Goal: Information Seeking & Learning: Learn about a topic

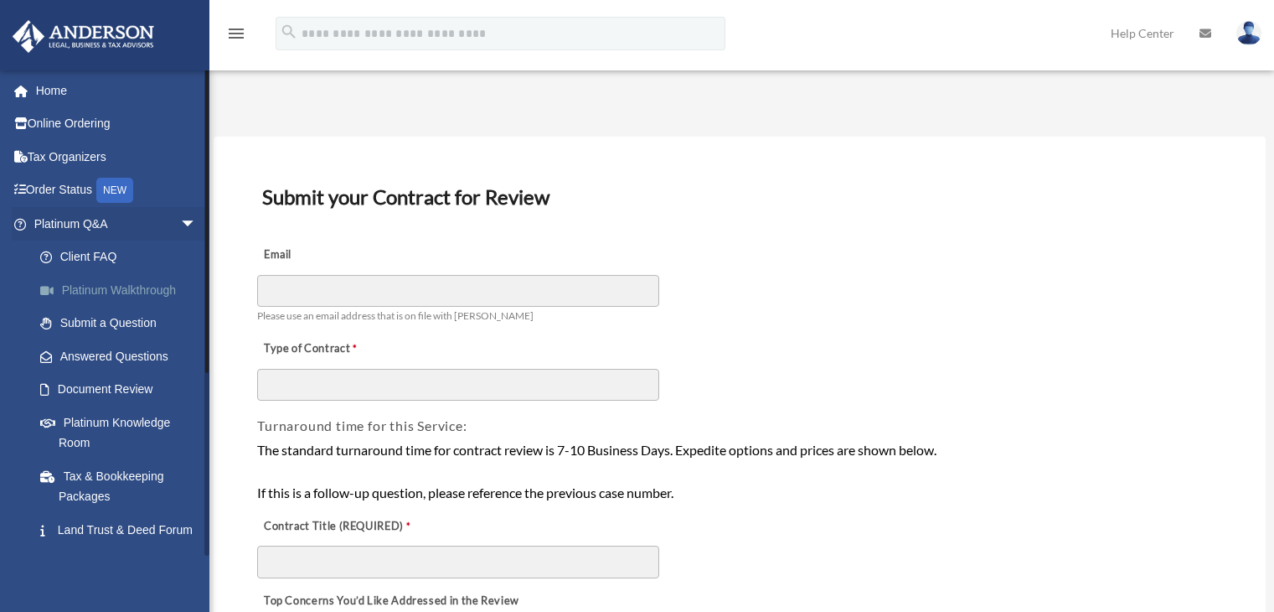
scroll to position [84, 0]
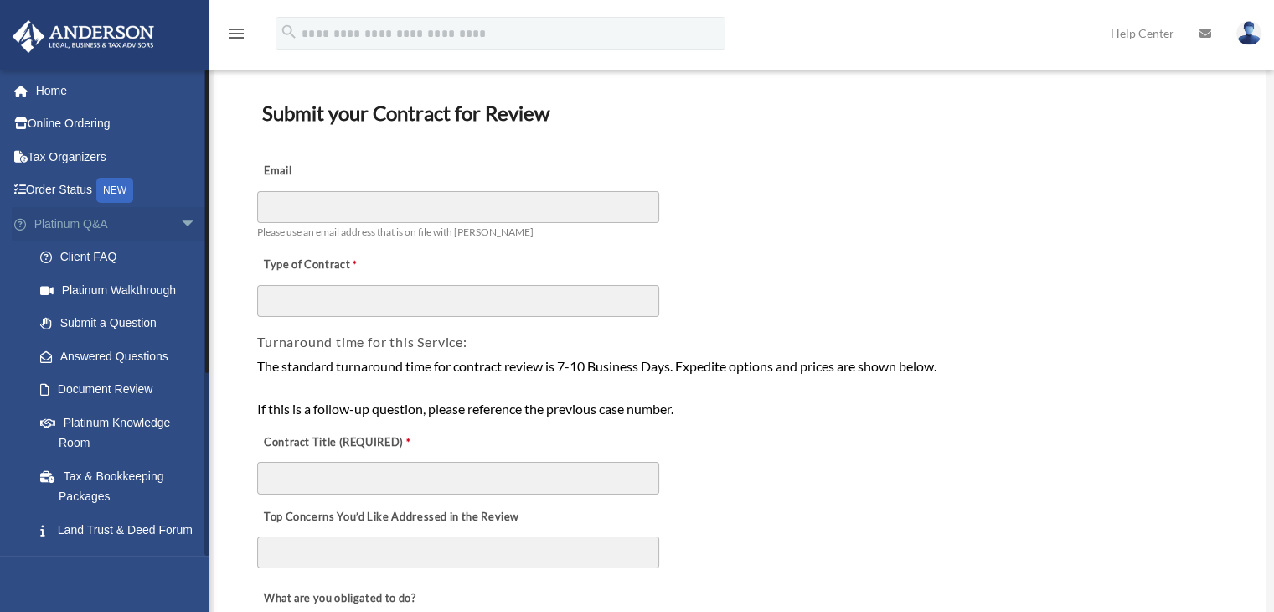
click at [180, 230] on span "arrow_drop_down" at bounding box center [197, 224] width 34 height 34
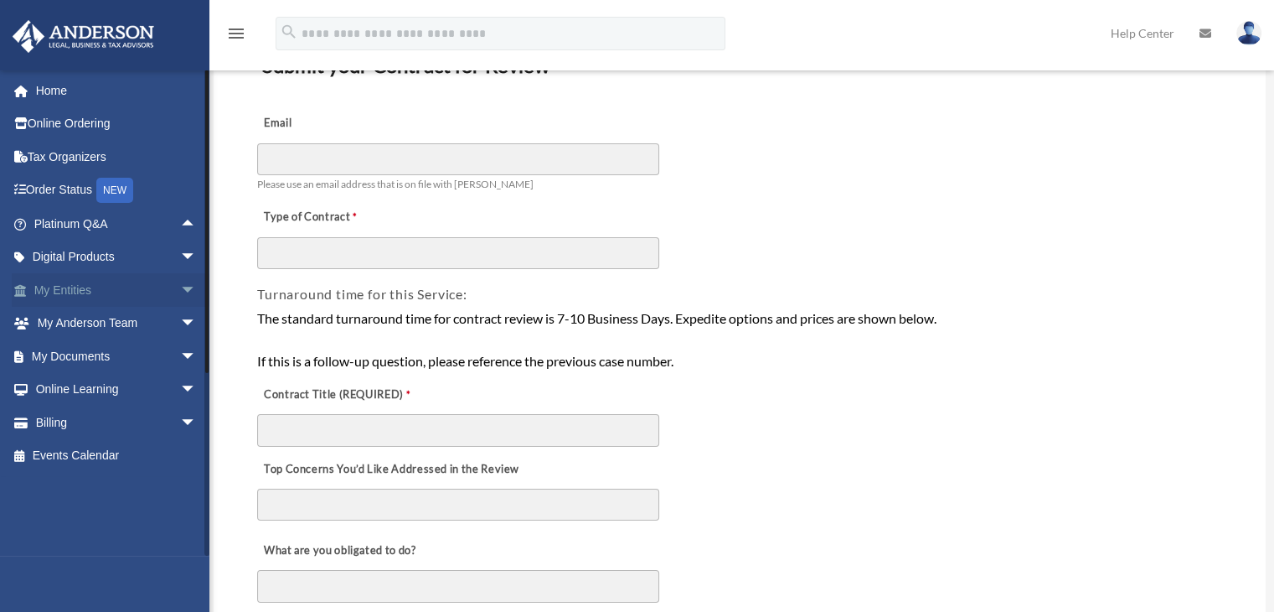
scroll to position [168, 0]
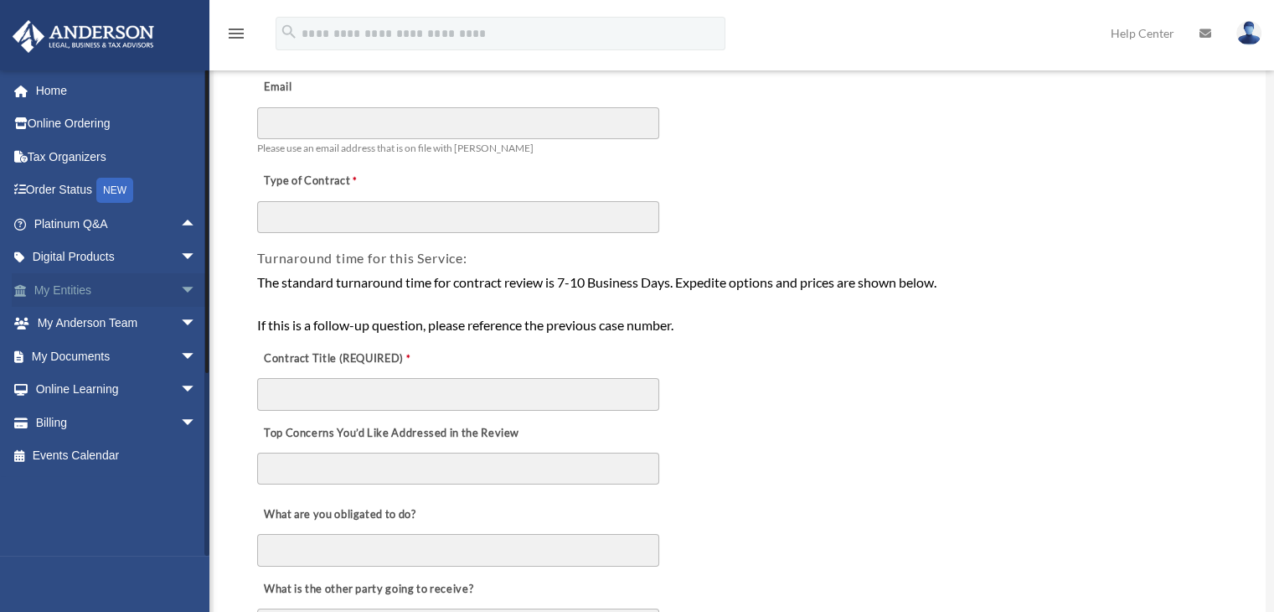
click at [180, 294] on span "arrow_drop_down" at bounding box center [197, 290] width 34 height 34
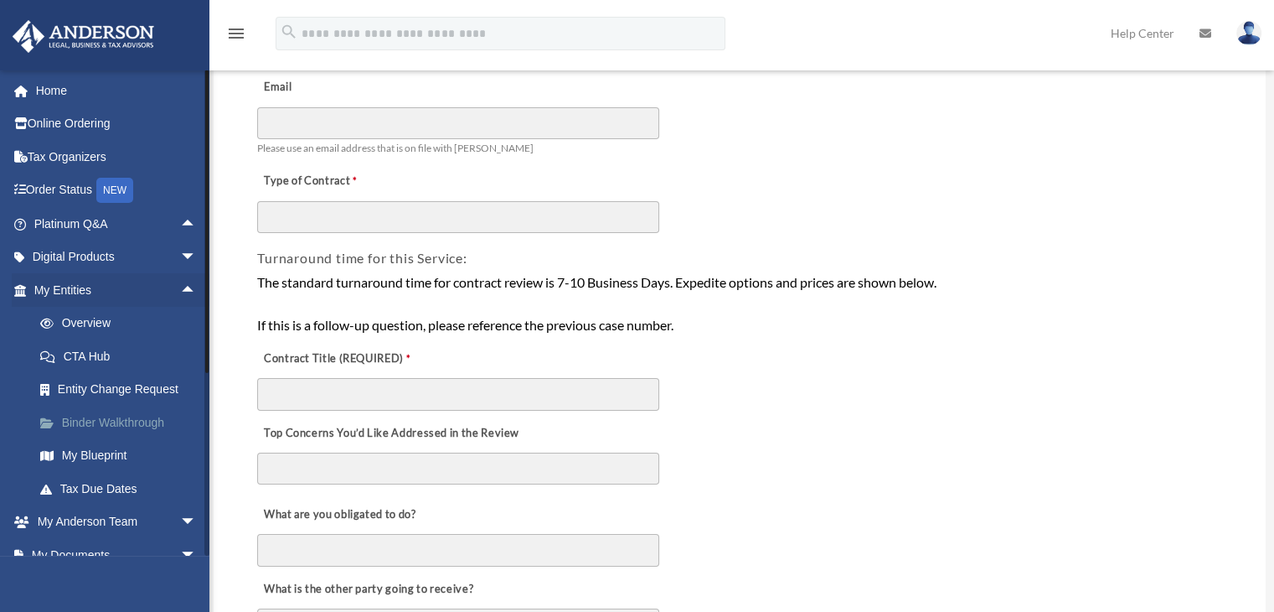
click at [83, 423] on link "Binder Walkthrough" at bounding box center [122, 422] width 199 height 34
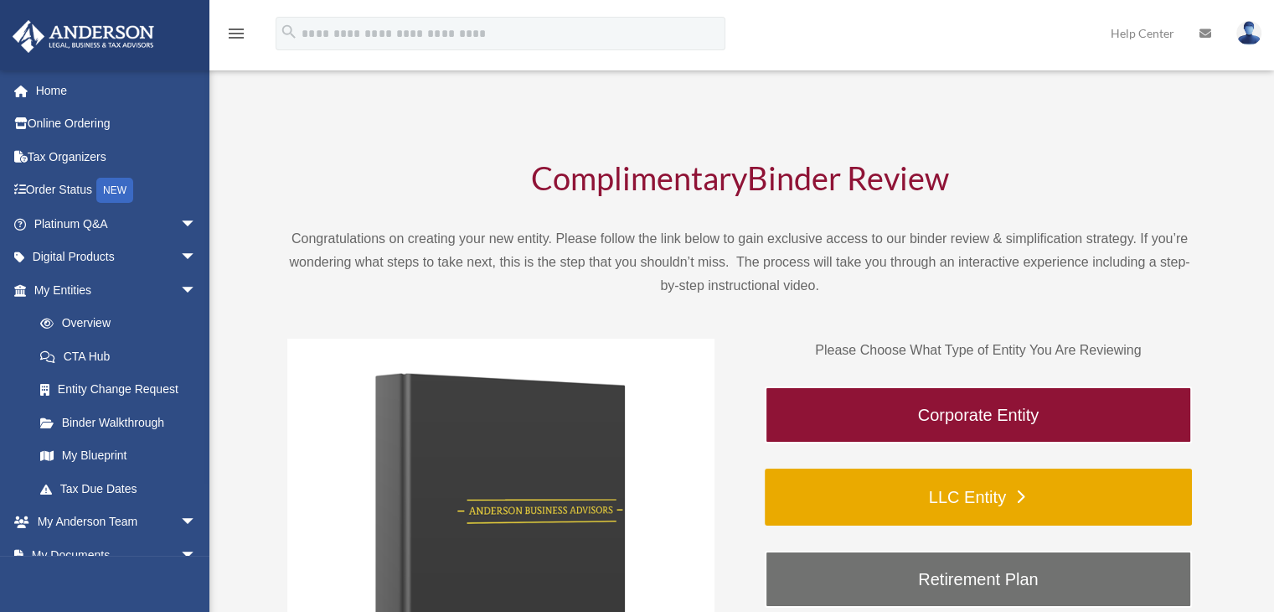
click at [924, 486] on link "LLC Entity" at bounding box center [978, 496] width 427 height 57
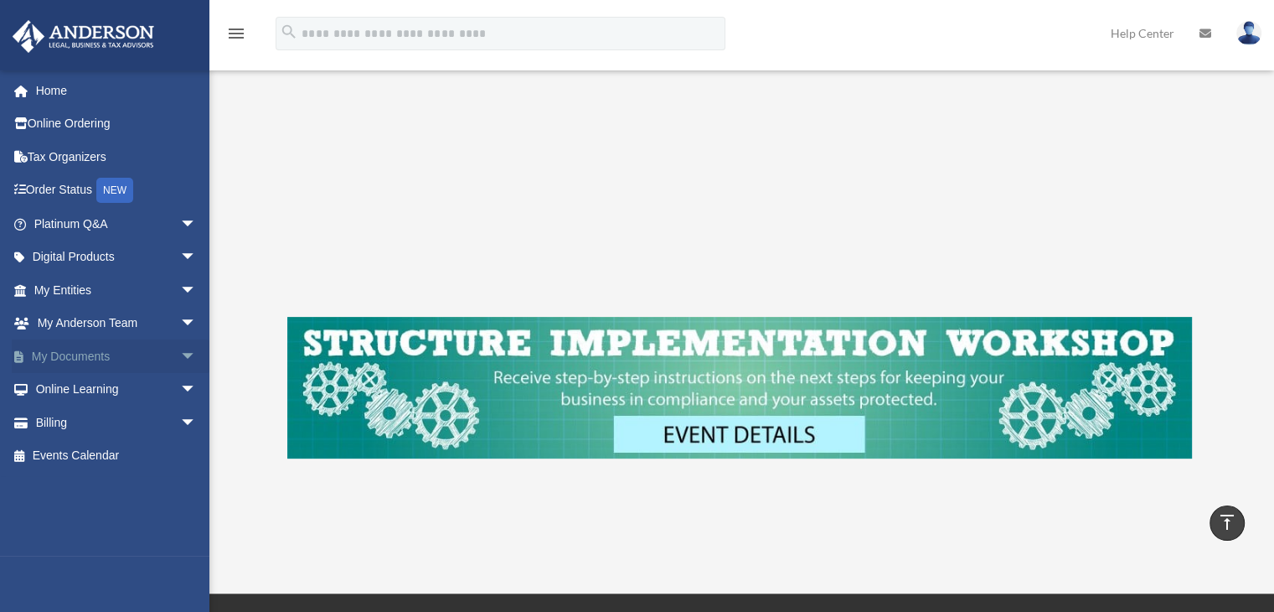
scroll to position [449, 0]
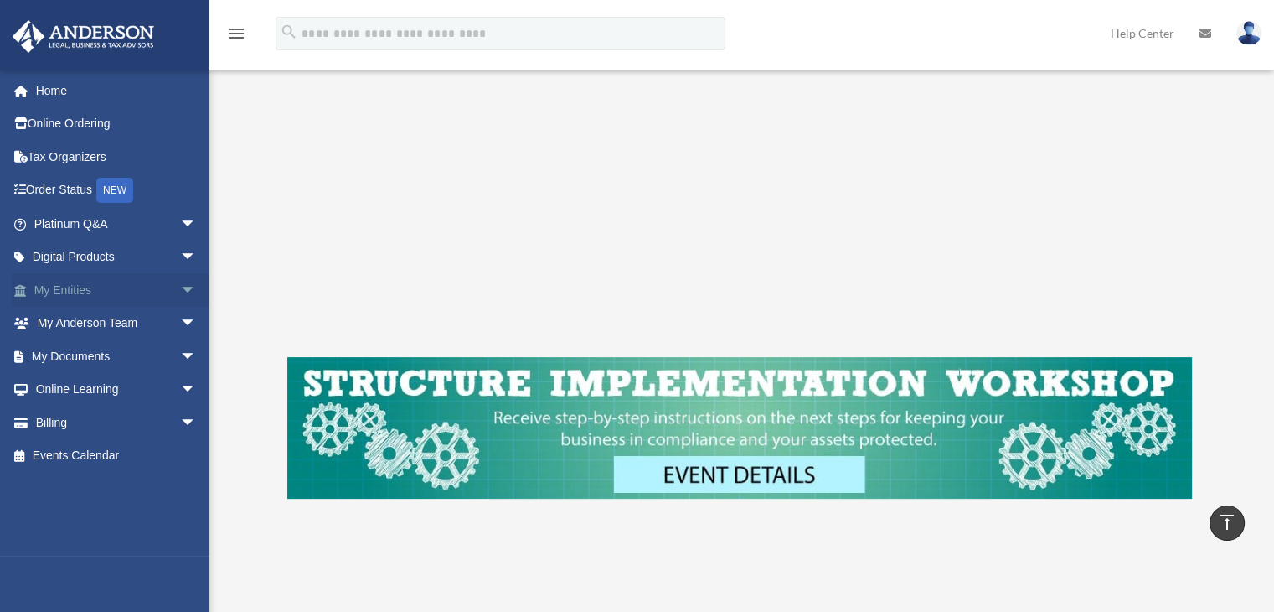
click at [180, 292] on span "arrow_drop_down" at bounding box center [197, 290] width 34 height 34
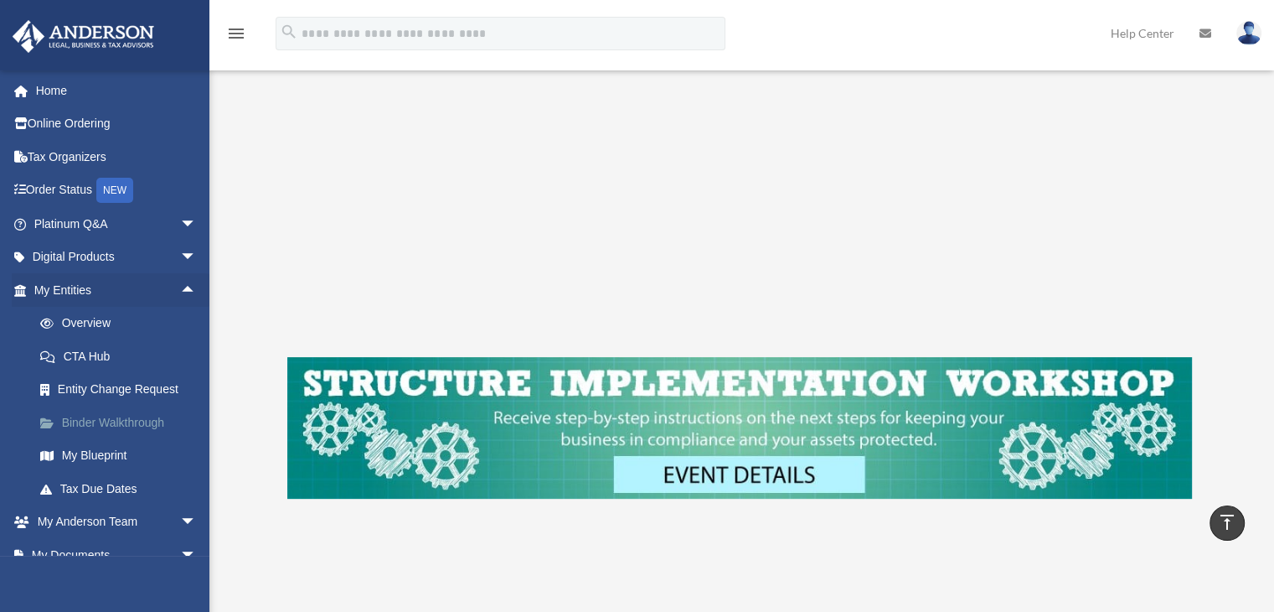
click at [117, 420] on link "Binder Walkthrough" at bounding box center [122, 422] width 199 height 34
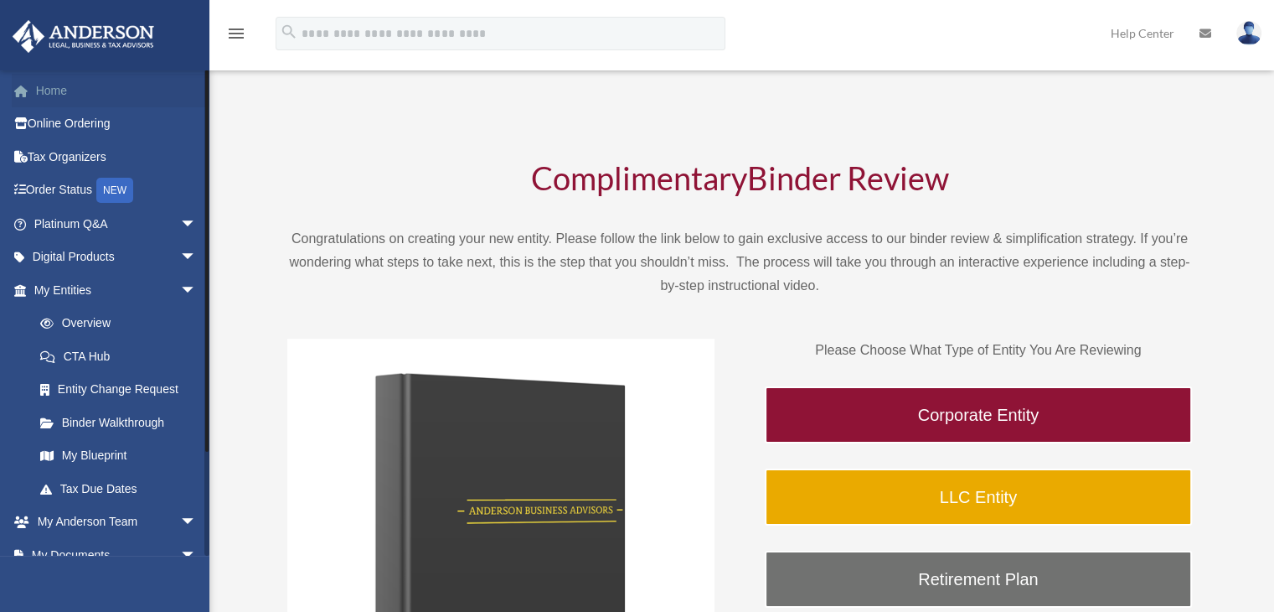
click at [75, 90] on link "Home" at bounding box center [117, 91] width 210 height 34
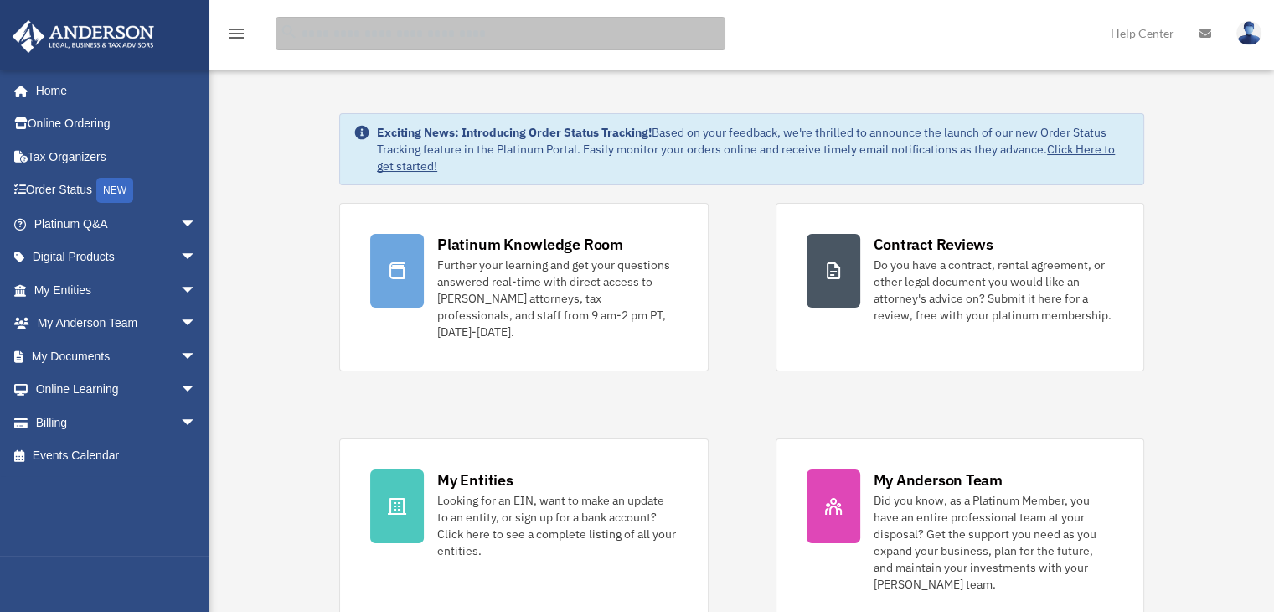
click at [385, 34] on input "search" at bounding box center [501, 34] width 450 height 34
type input "**********"
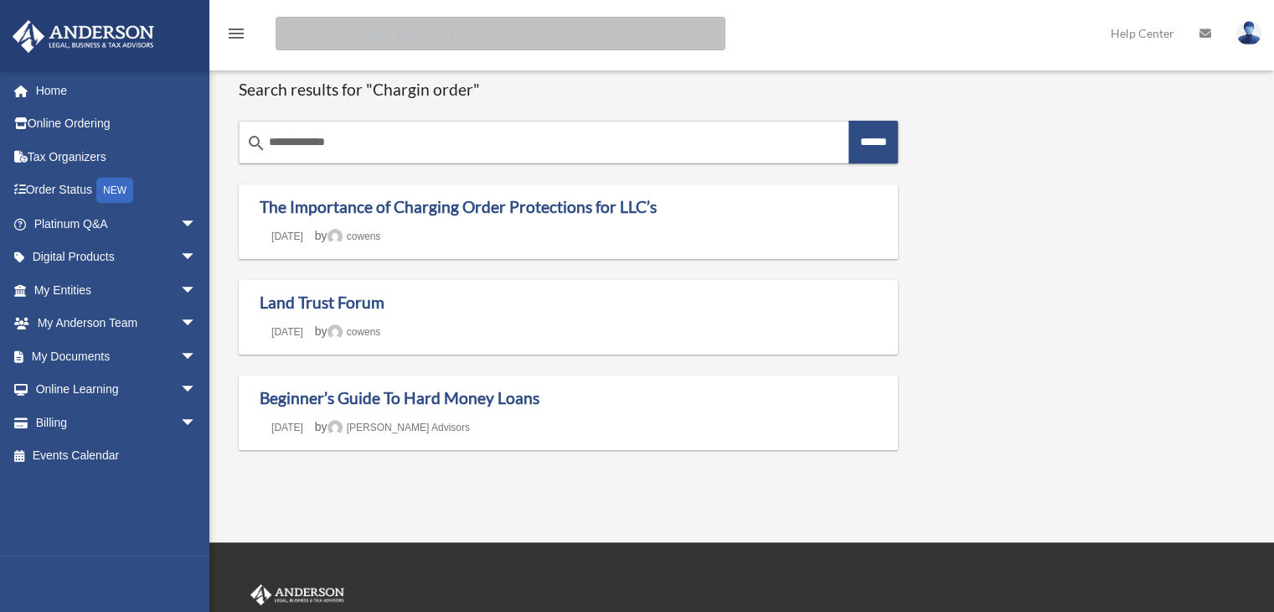
click at [385, 34] on input "Search for:" at bounding box center [501, 34] width 450 height 34
type input "**********"
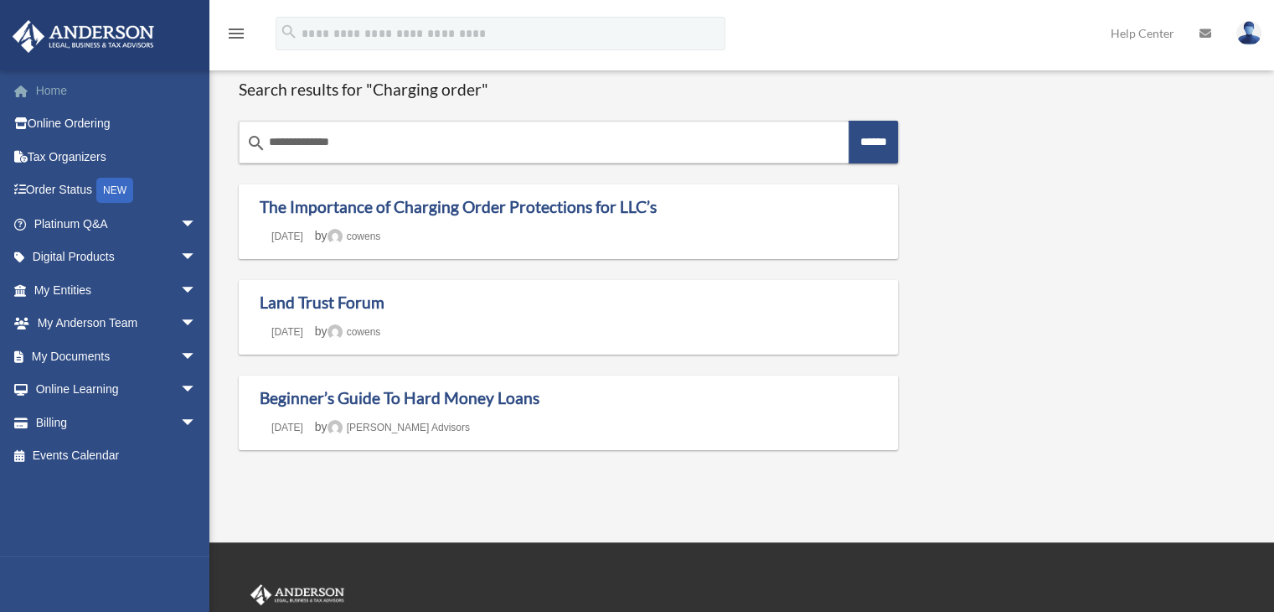
click at [80, 87] on link "Home" at bounding box center [117, 91] width 210 height 34
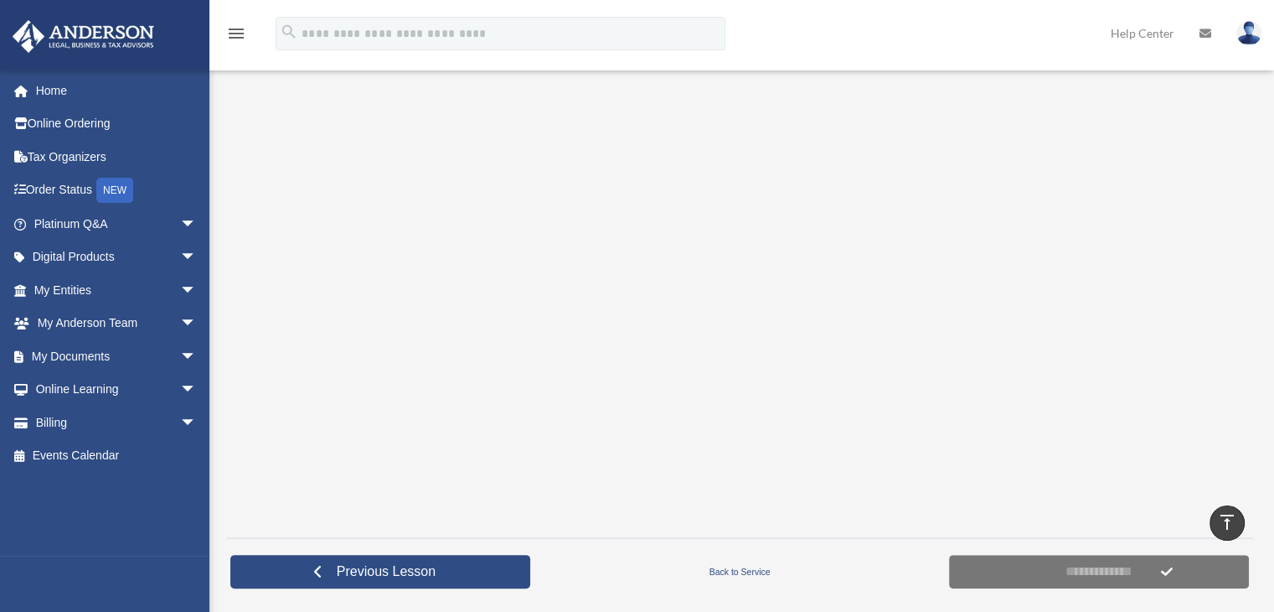
scroll to position [251, 0]
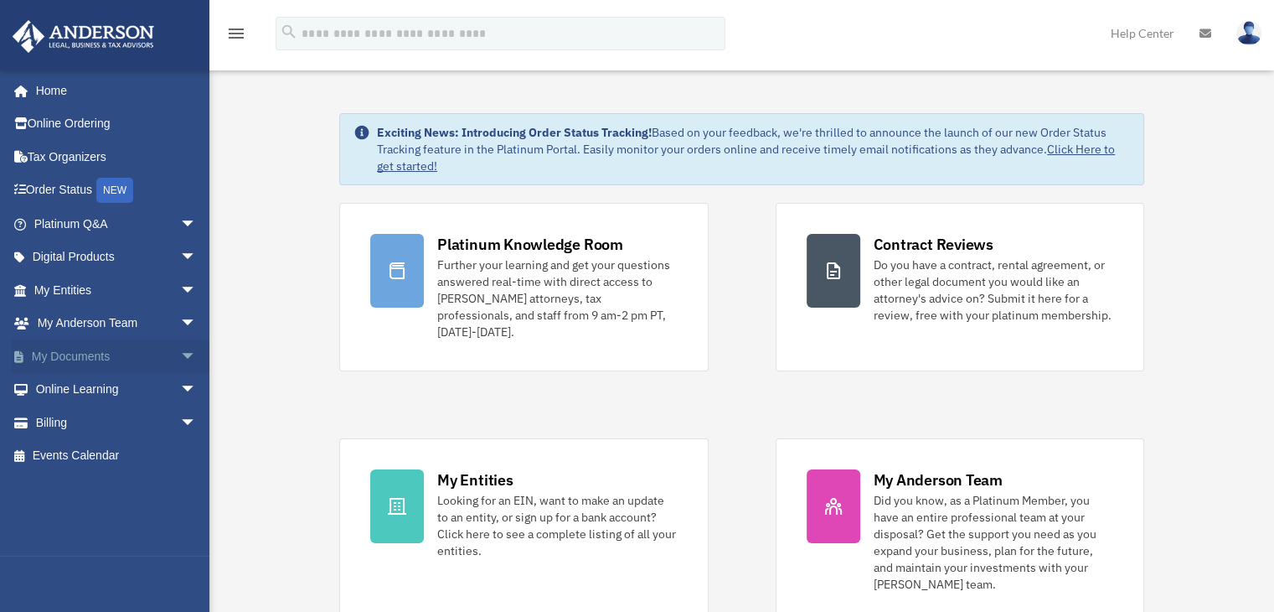
click at [180, 351] on span "arrow_drop_down" at bounding box center [197, 356] width 34 height 34
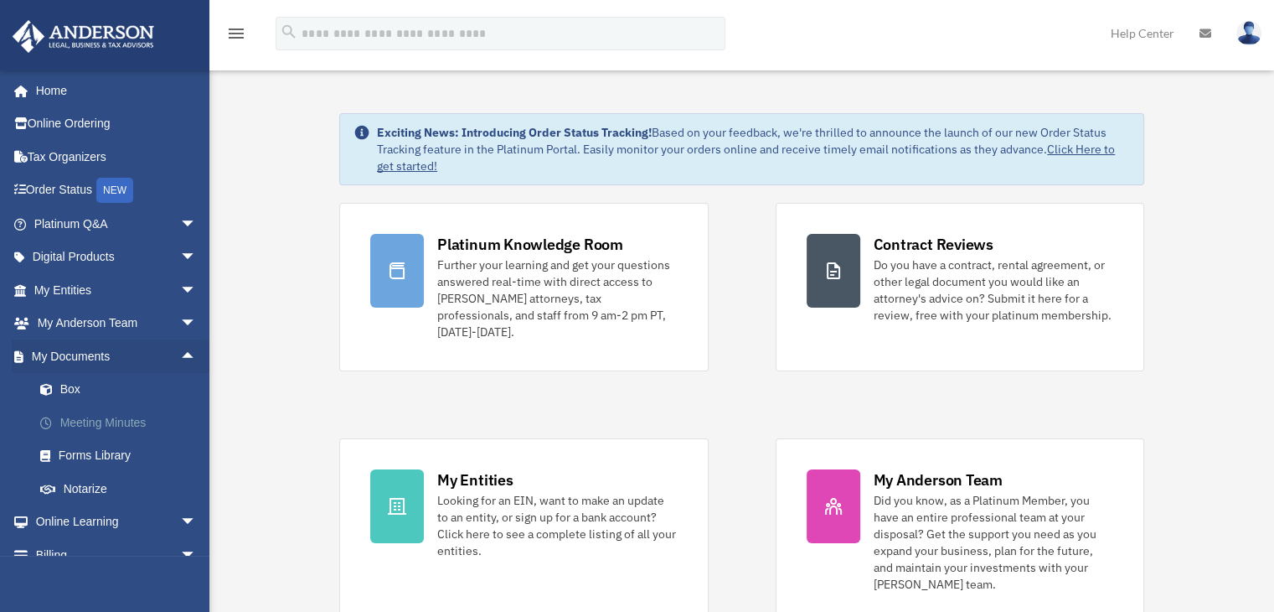
click at [72, 425] on link "Meeting Minutes" at bounding box center [122, 422] width 199 height 34
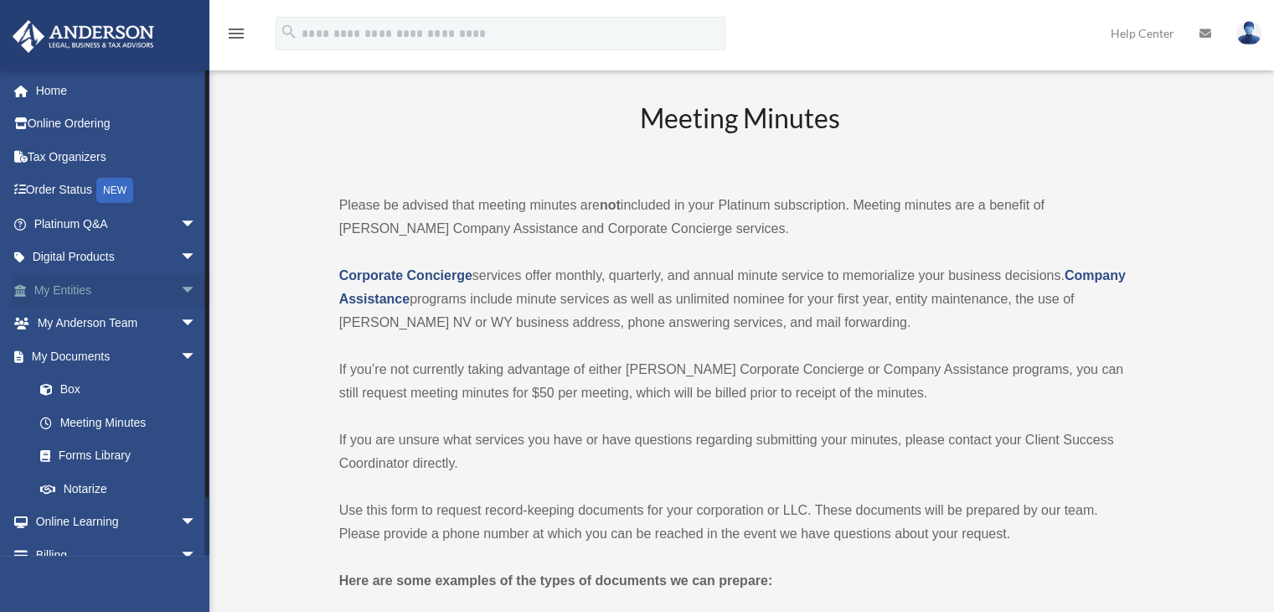
click at [180, 292] on span "arrow_drop_down" at bounding box center [197, 290] width 34 height 34
click at [106, 425] on link "Binder Walkthrough" at bounding box center [122, 422] width 199 height 34
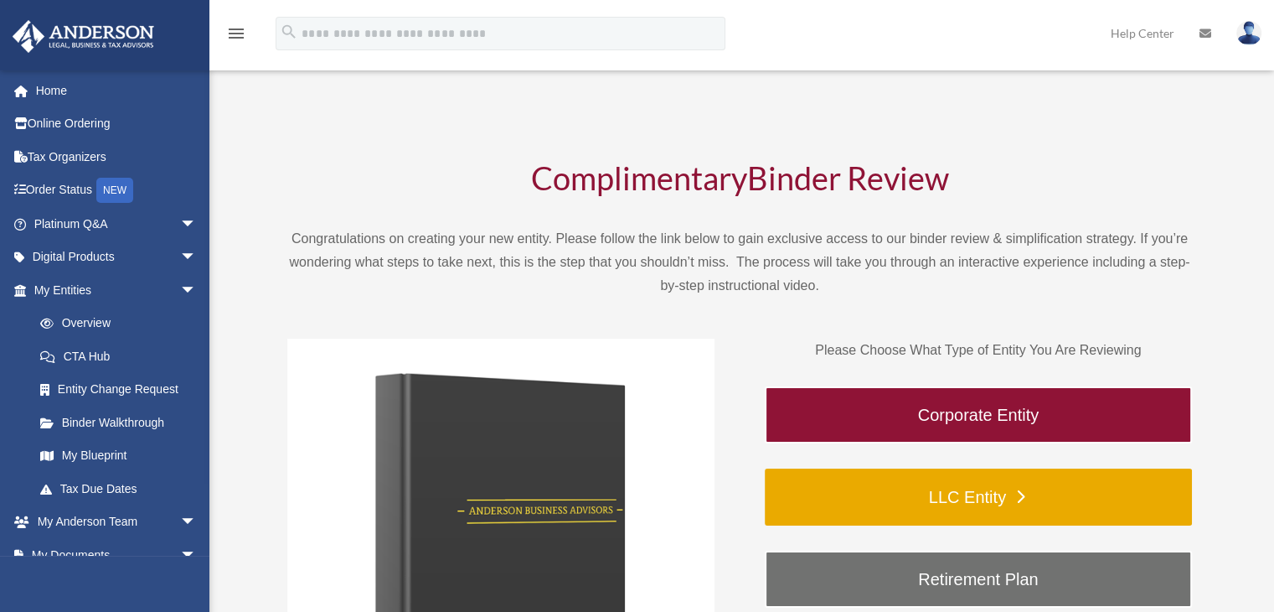
click at [981, 497] on link "LLC Entity" at bounding box center [978, 496] width 427 height 57
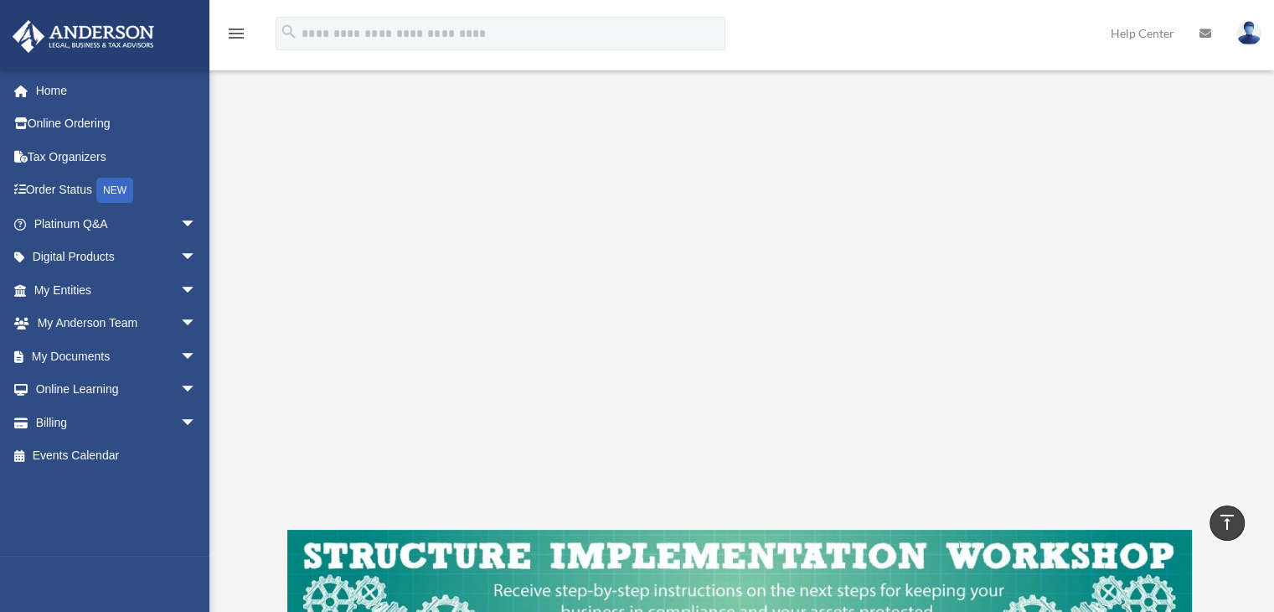
scroll to position [251, 0]
